Goal: Information Seeking & Learning: Learn about a topic

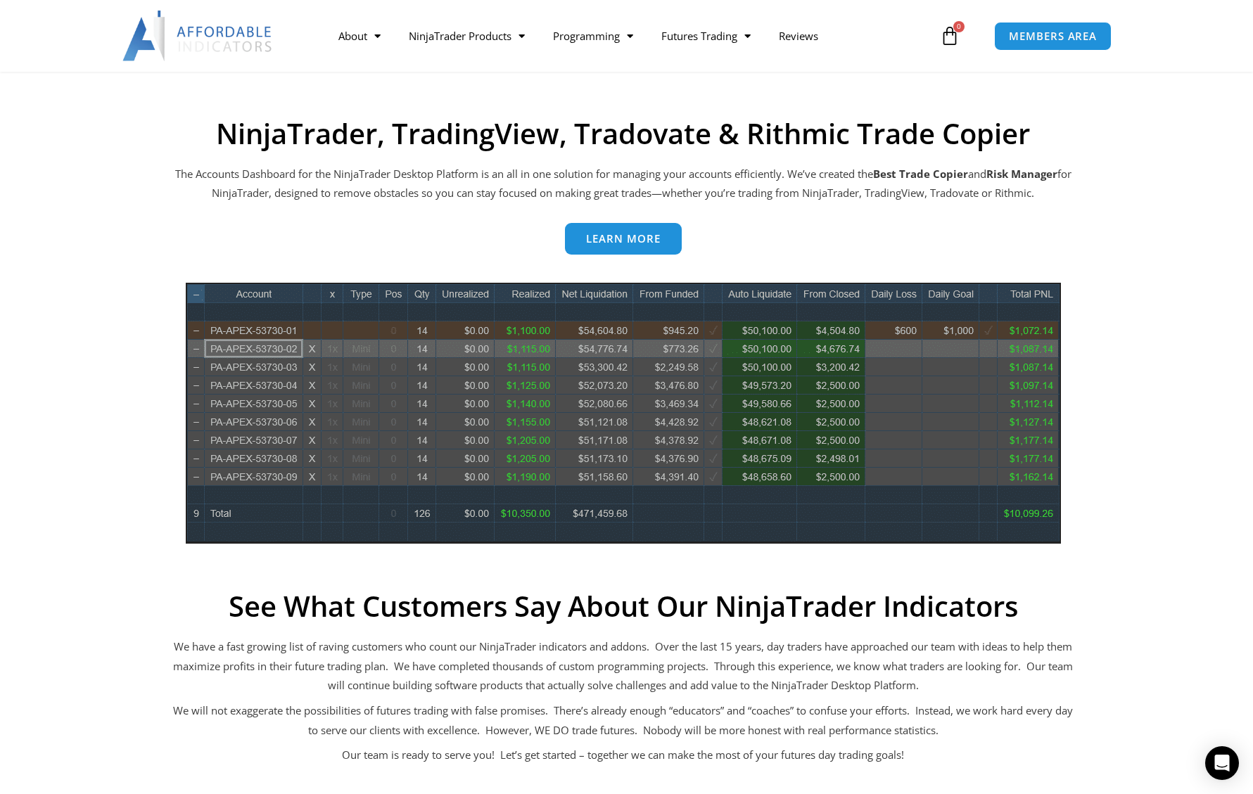
scroll to position [585, 0]
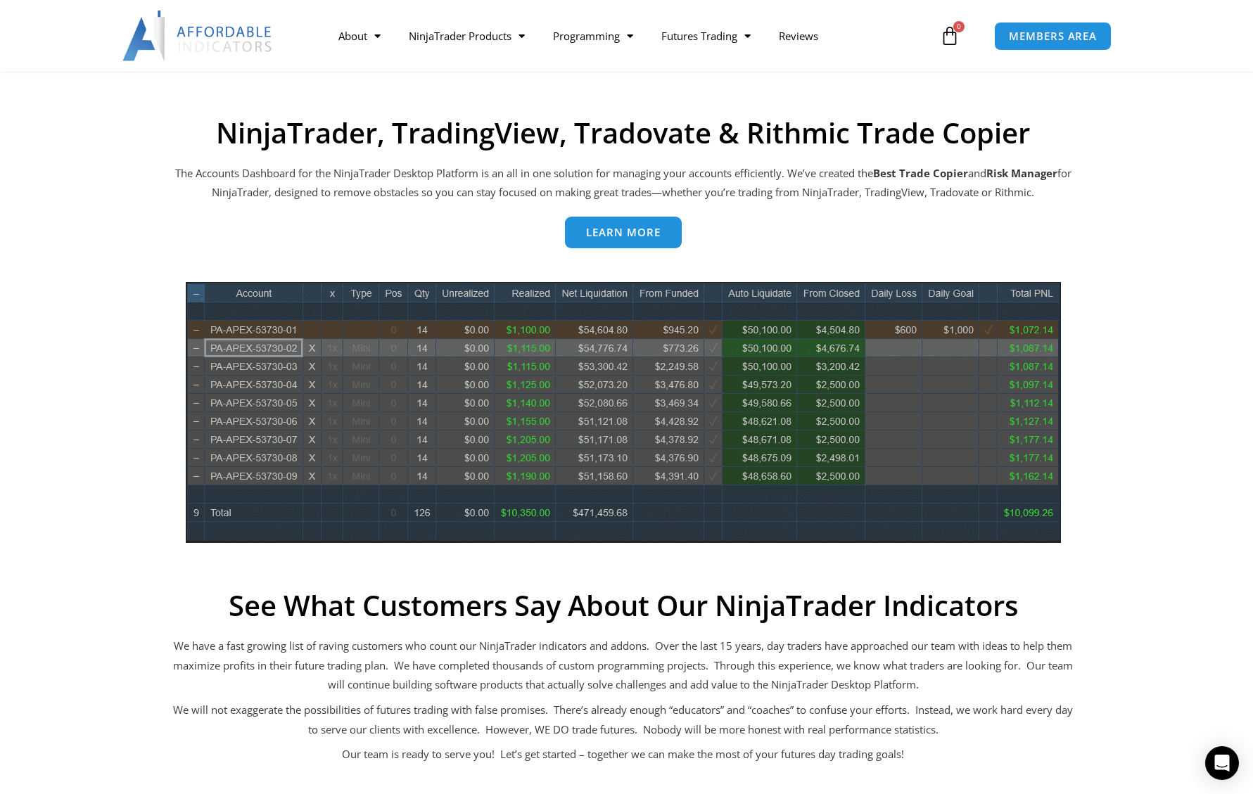
click at [633, 232] on span "Learn more" at bounding box center [623, 232] width 75 height 11
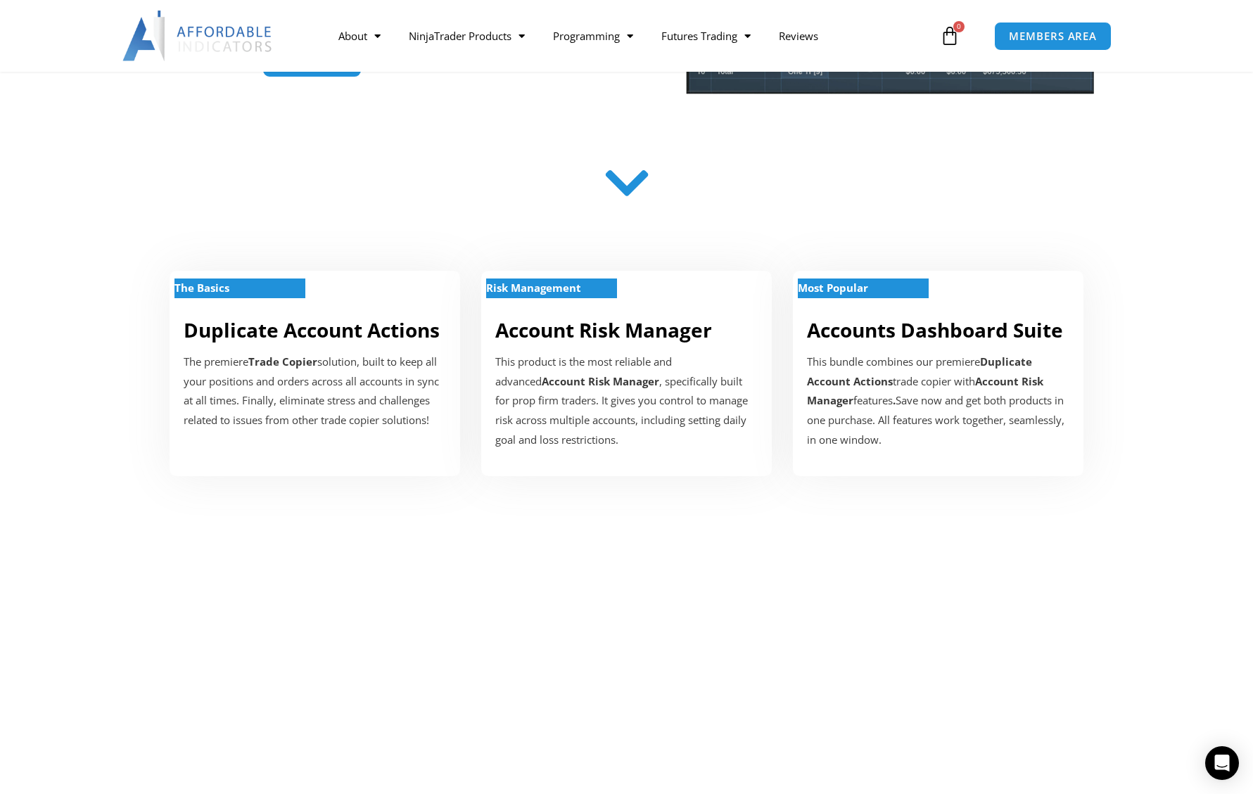
scroll to position [359, 0]
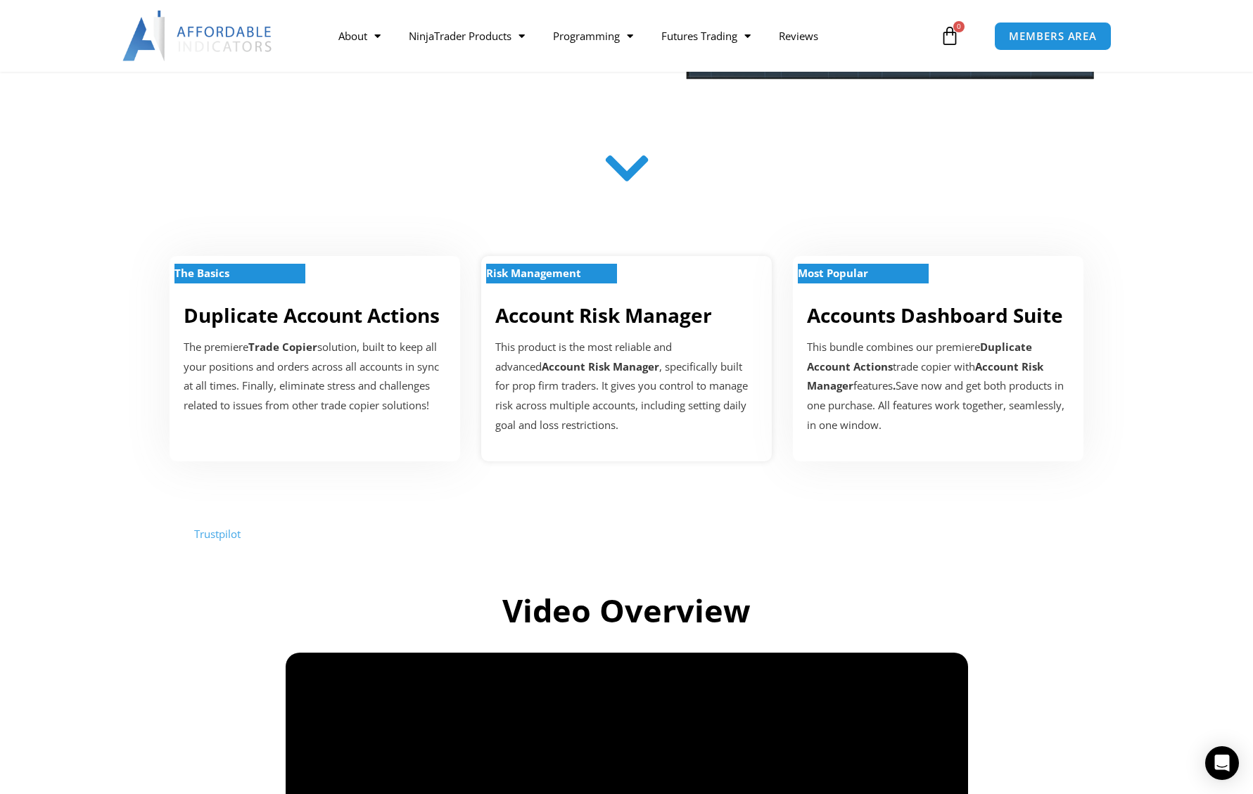
click at [570, 276] on strong "Risk Management" at bounding box center [533, 273] width 95 height 14
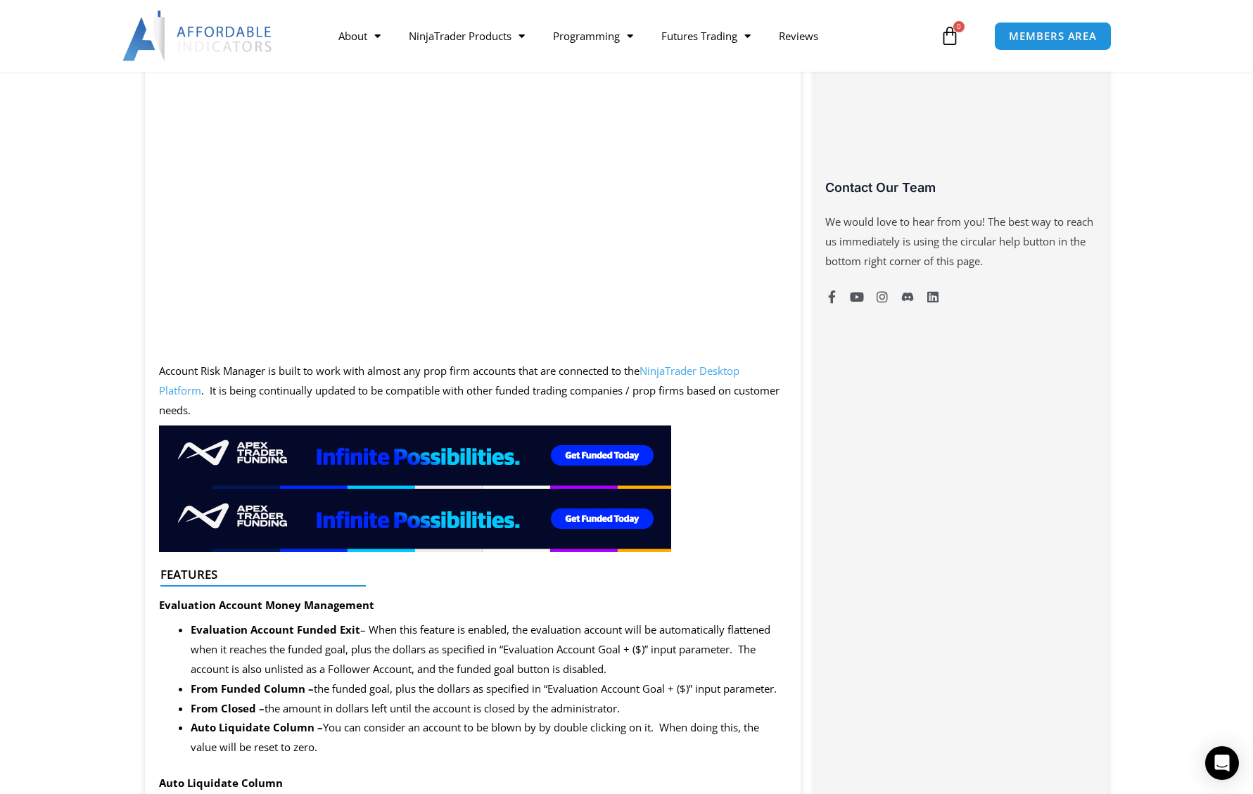
scroll to position [907, 0]
